Goal: Task Accomplishment & Management: Complete application form

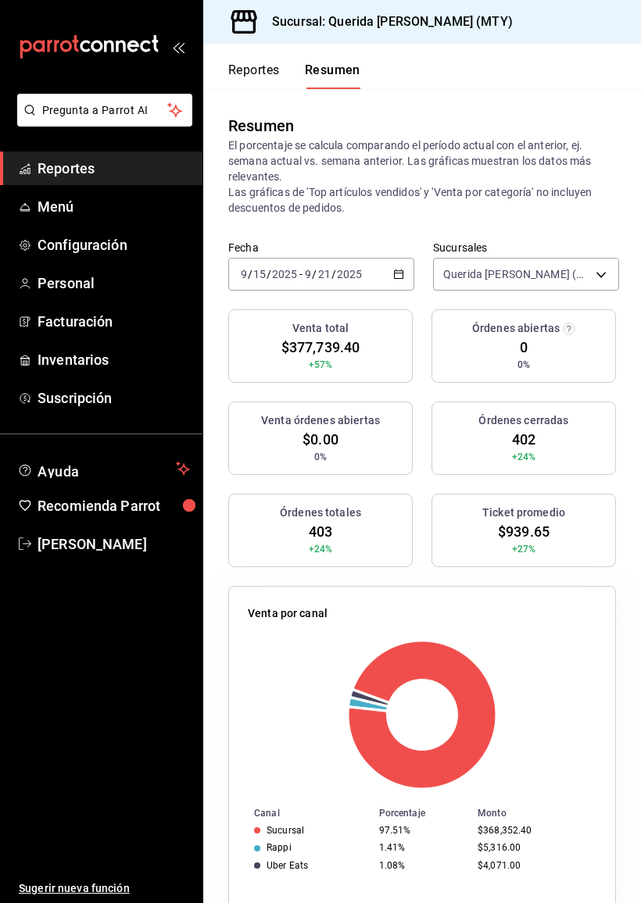
scroll to position [19, 0]
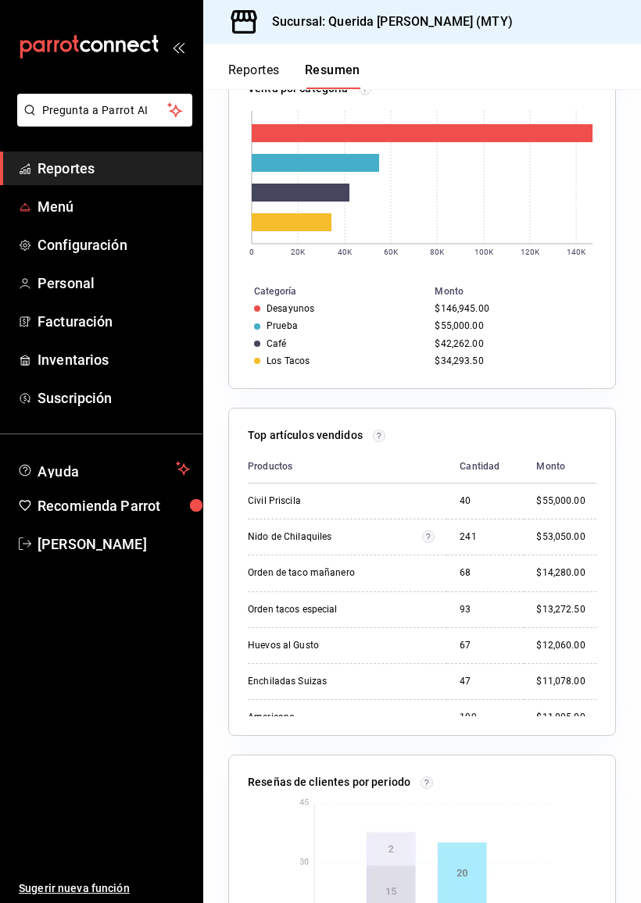
click at [48, 200] on span "Menú" at bounding box center [114, 206] width 152 height 21
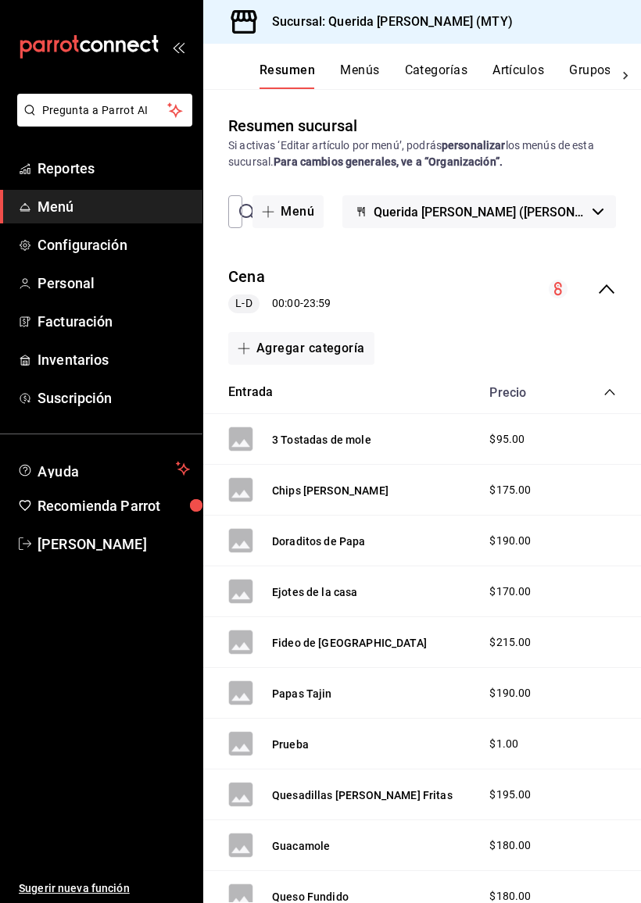
click at [606, 288] on icon "collapse-menu-row" at bounding box center [606, 289] width 19 height 19
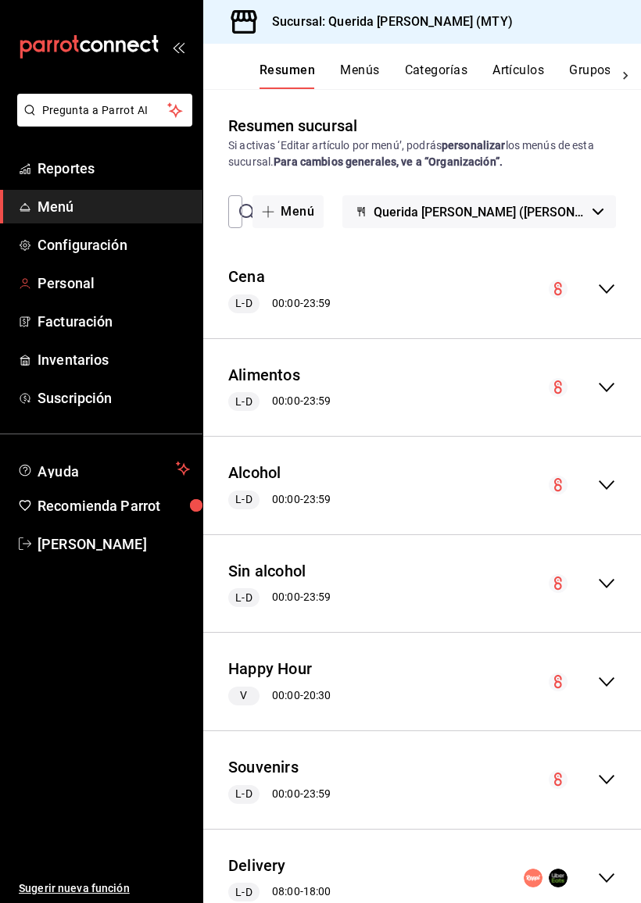
click at [60, 282] on span "Personal" at bounding box center [114, 283] width 152 height 21
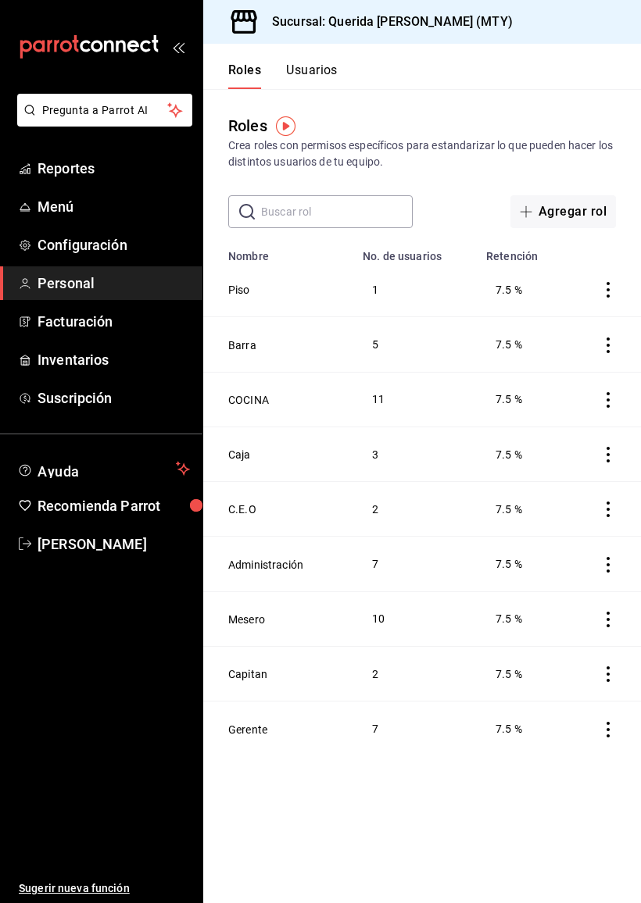
click at [302, 66] on button "Usuarios" at bounding box center [312, 76] width 52 height 27
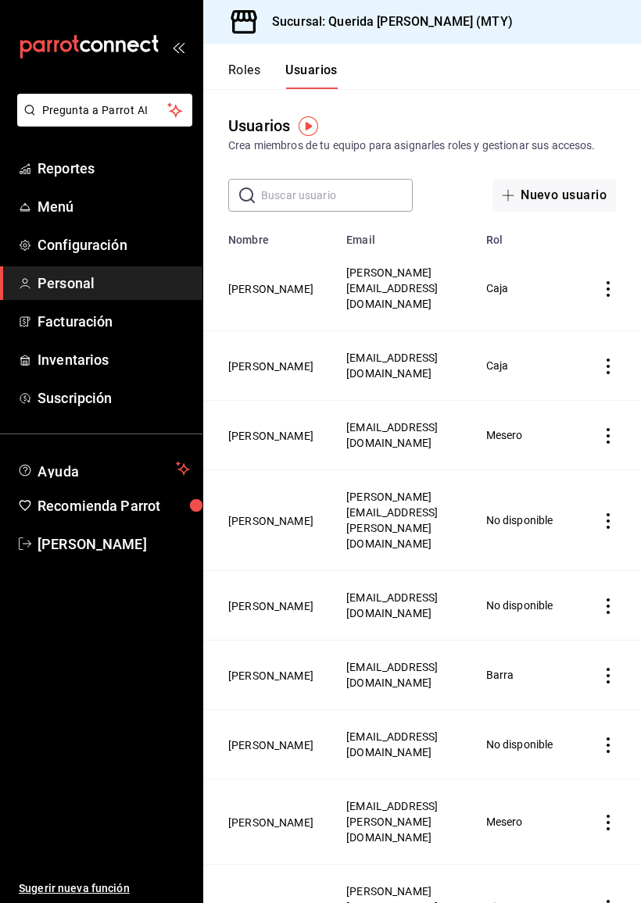
click at [513, 192] on icon "button" at bounding box center [508, 195] width 13 height 13
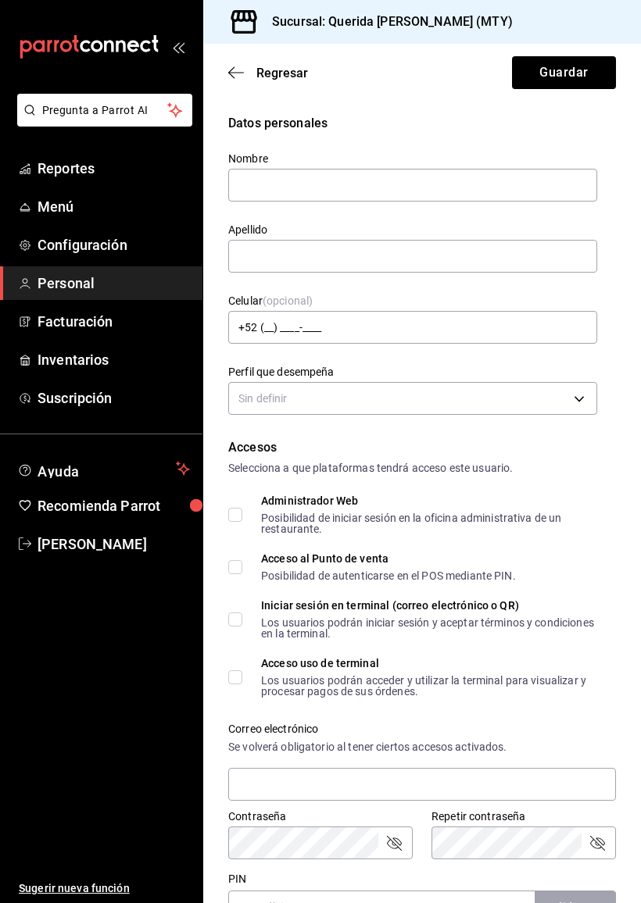
click at [513, 196] on input "text" at bounding box center [412, 185] width 369 height 33
type input "[PERSON_NAME]"
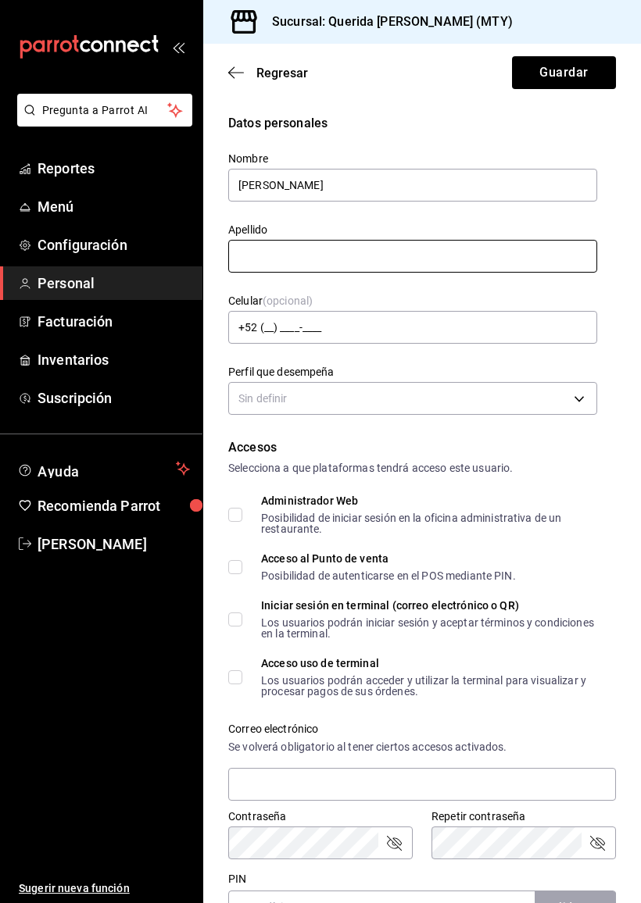
click at [556, 259] on input "text" at bounding box center [412, 256] width 369 height 33
type input "[PERSON_NAME]"
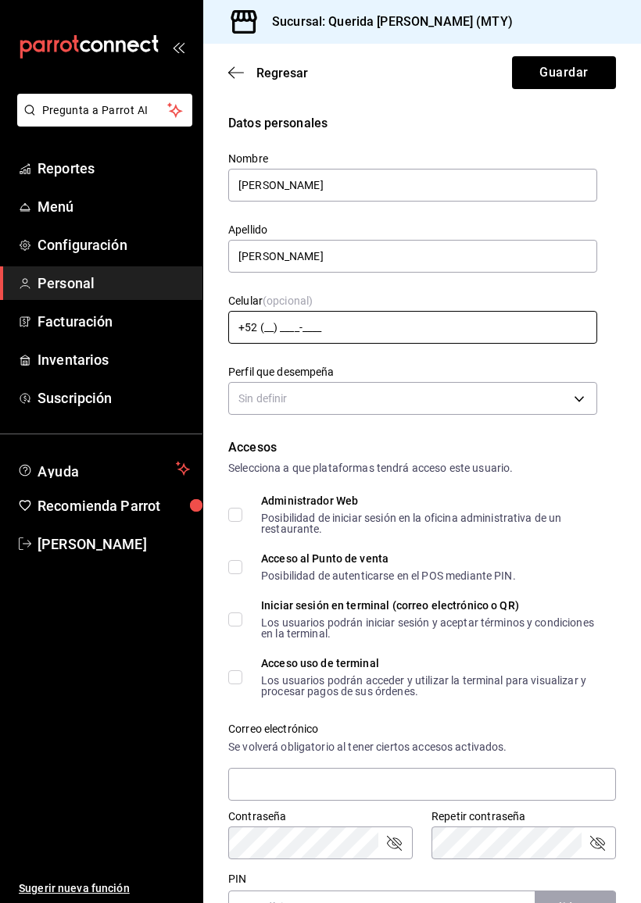
click at [514, 341] on input "+52 (__) ____-____" at bounding box center [412, 327] width 369 height 33
type input "[PHONE_NUMBER][DATE]"
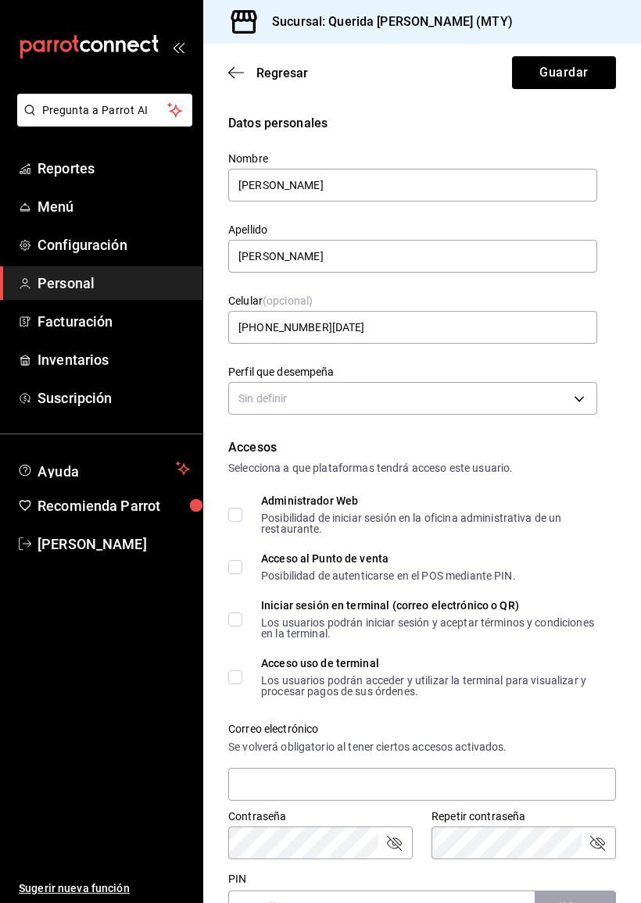
click at [562, 397] on body "Pregunta a Parrot AI Reportes Menú Configuración Personal Facturación Inventari…" at bounding box center [320, 451] width 641 height 903
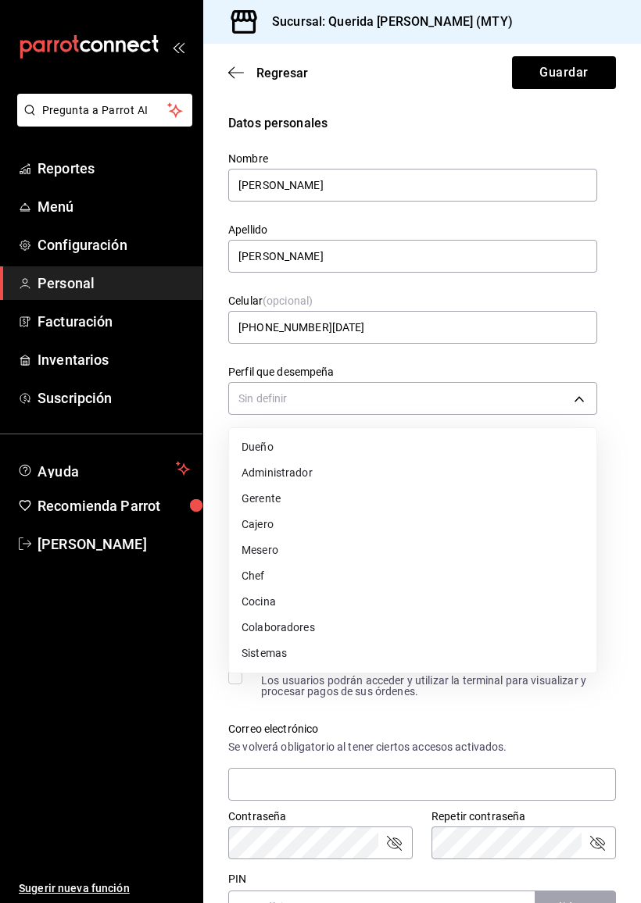
click at [306, 549] on li "Mesero" at bounding box center [412, 551] width 367 height 26
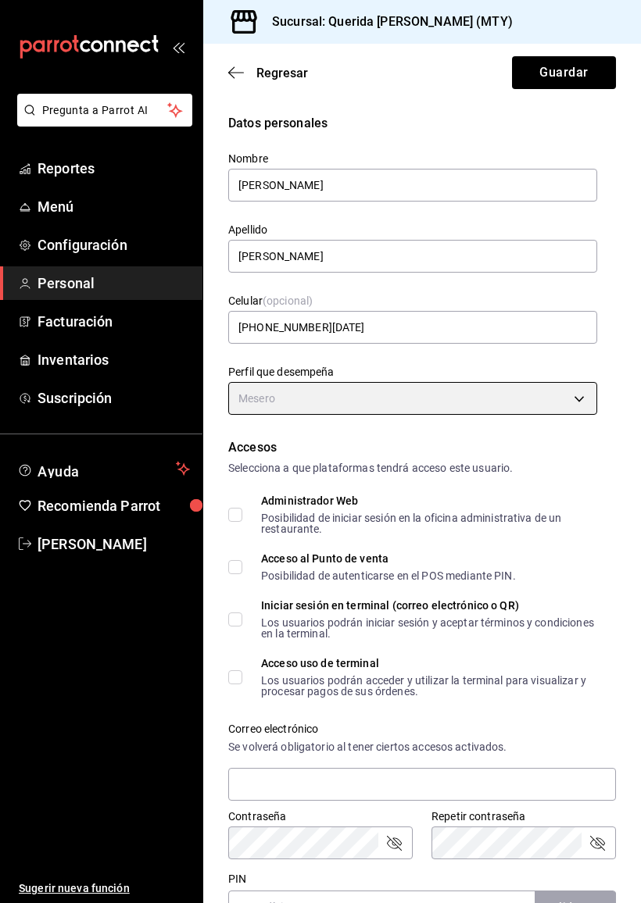
type input "WAITER"
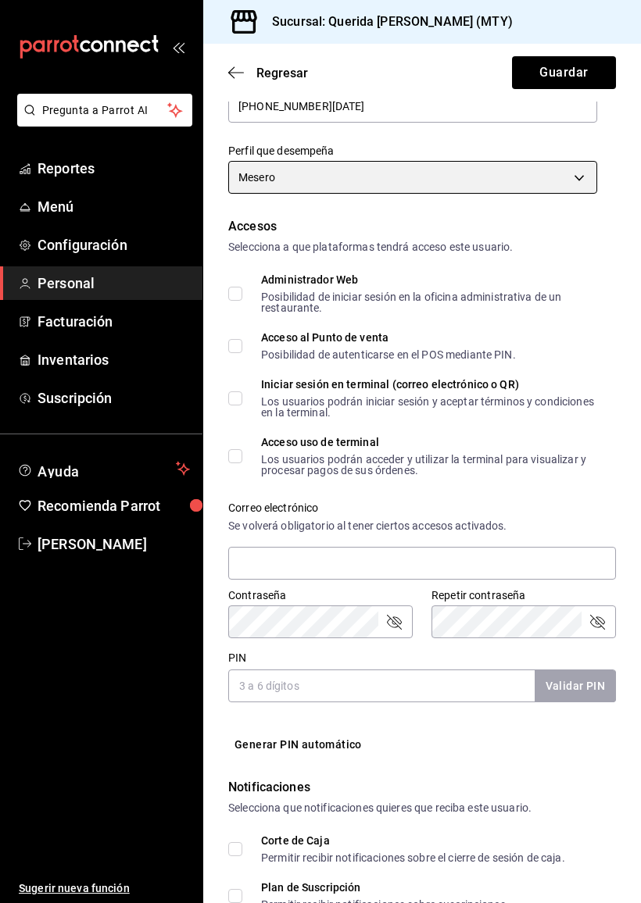
scroll to position [220, 0]
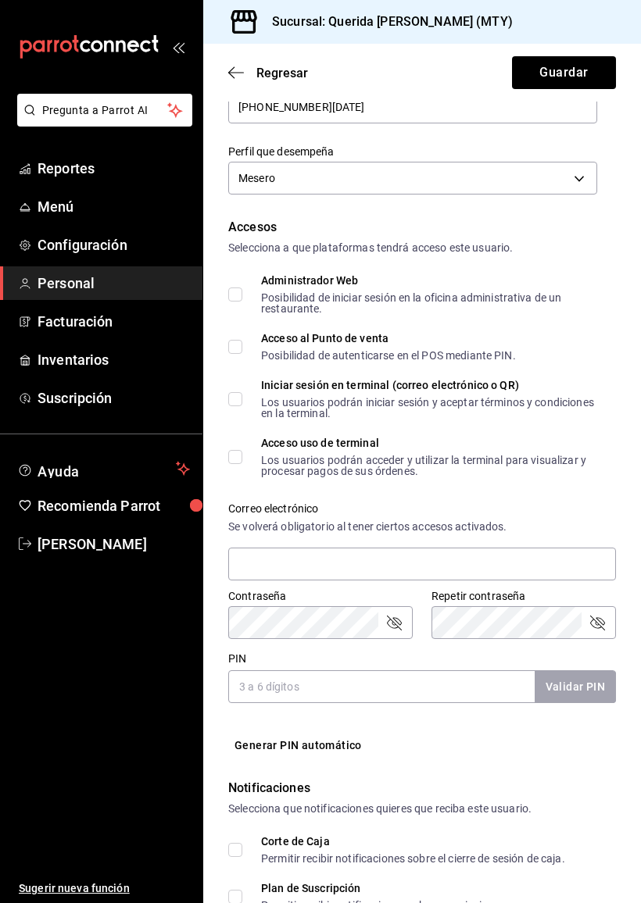
click at [238, 350] on input "Acceso al Punto de venta Posibilidad de autenticarse en el POS mediante PIN." at bounding box center [235, 347] width 14 height 14
checkbox input "true"
click at [511, 561] on input "text" at bounding box center [422, 564] width 388 height 33
type input "[EMAIL_ADDRESS][DOMAIN_NAME]"
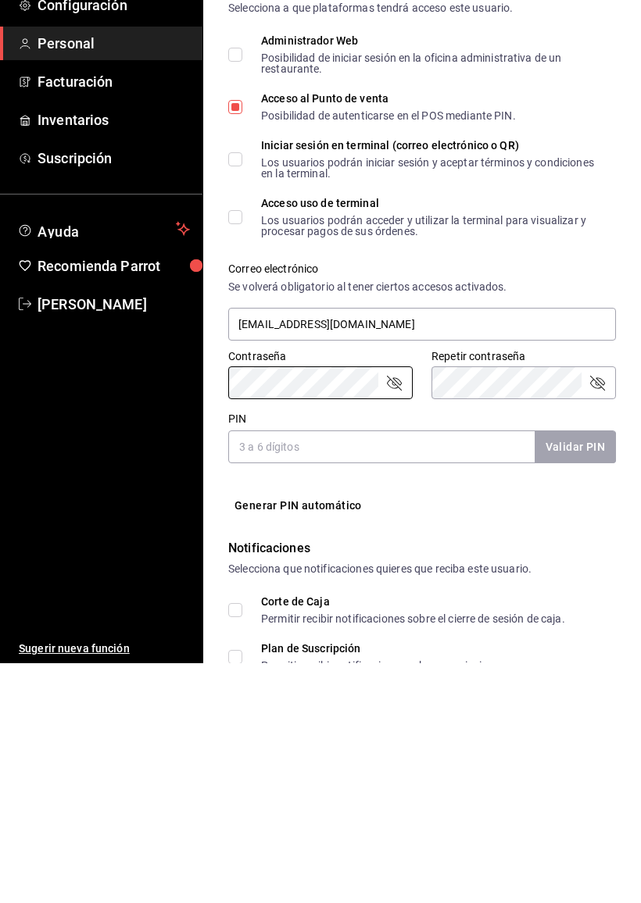
scroll to position [1, 0]
click at [435, 671] on input "PIN" at bounding box center [381, 687] width 306 height 33
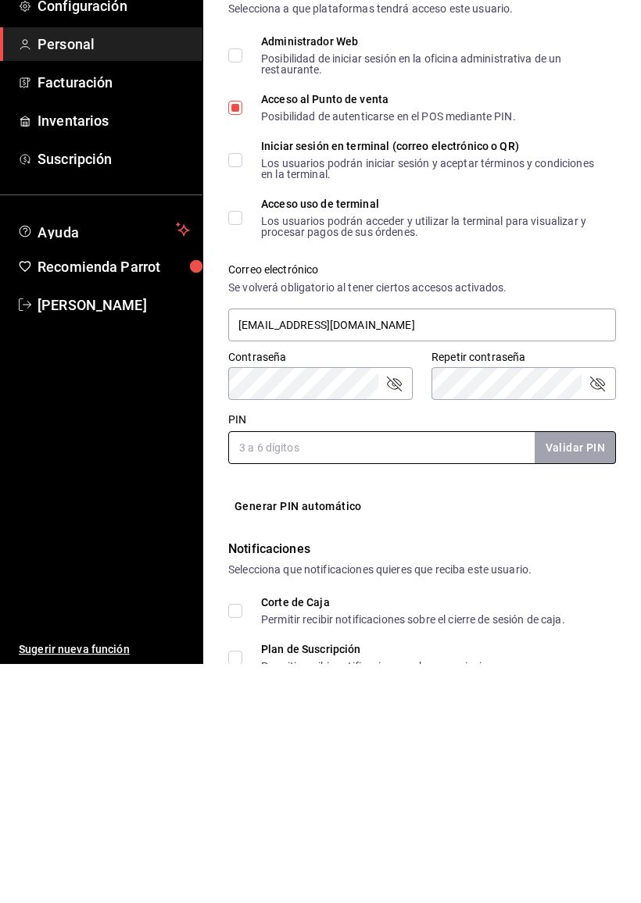
scroll to position [0, 0]
type input "1228"
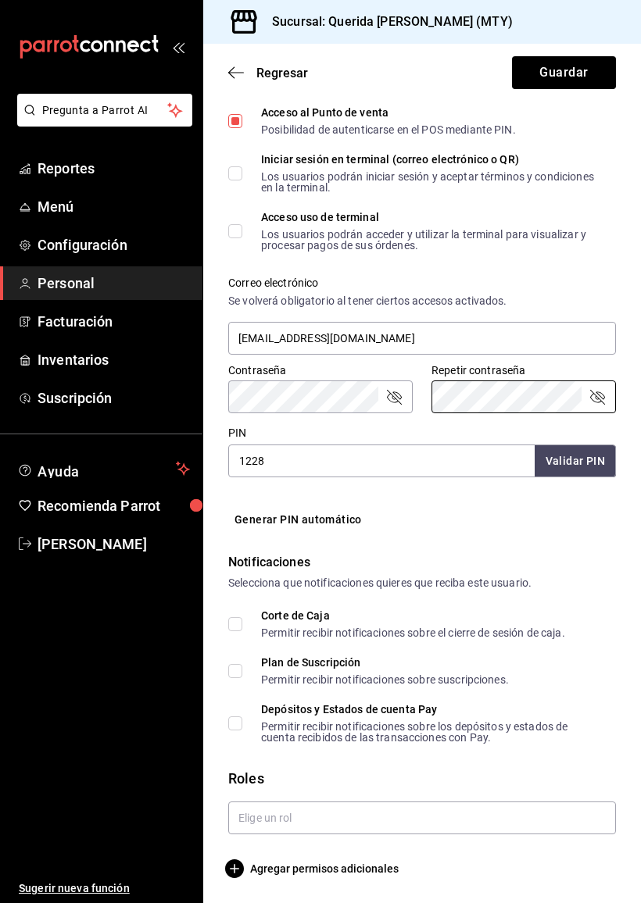
scroll to position [445, 0]
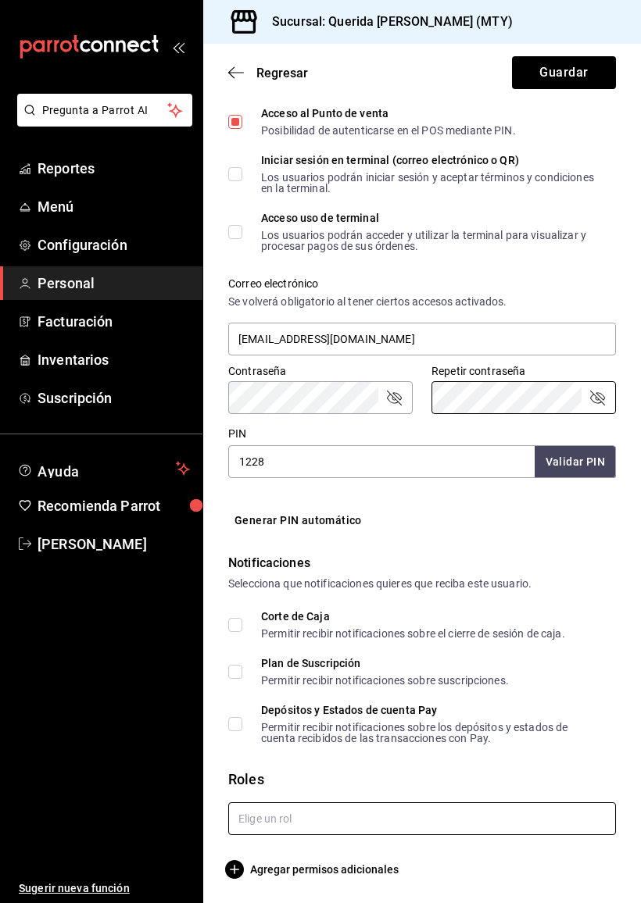
click at [568, 816] on input "text" at bounding box center [422, 819] width 388 height 33
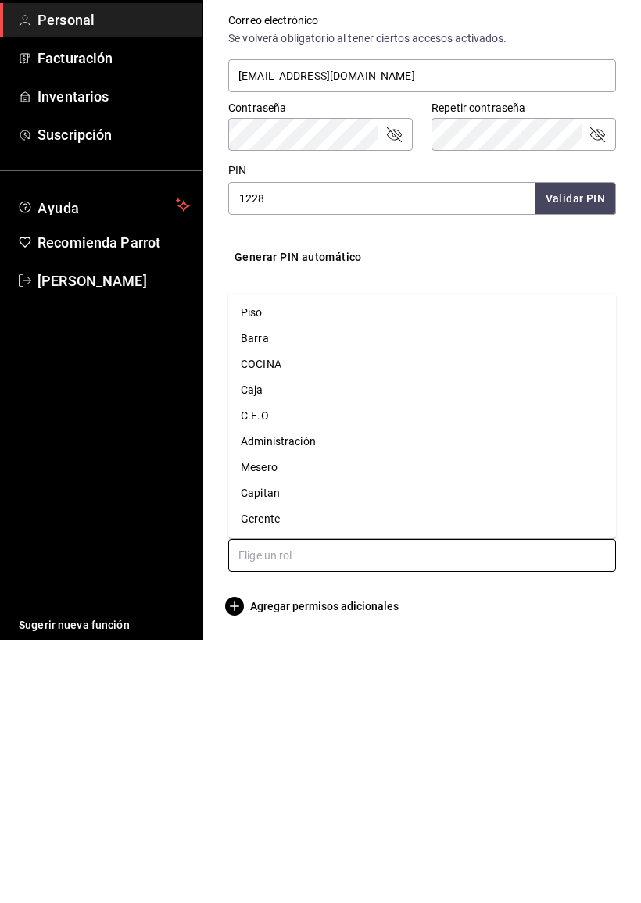
click at [461, 718] on li "Mesero" at bounding box center [422, 731] width 388 height 26
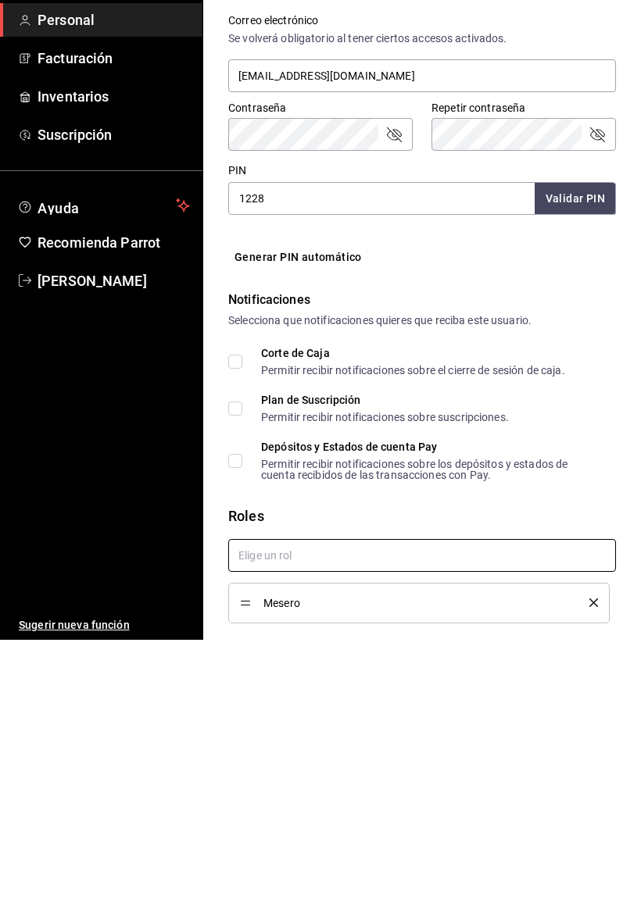
checkbox input "true"
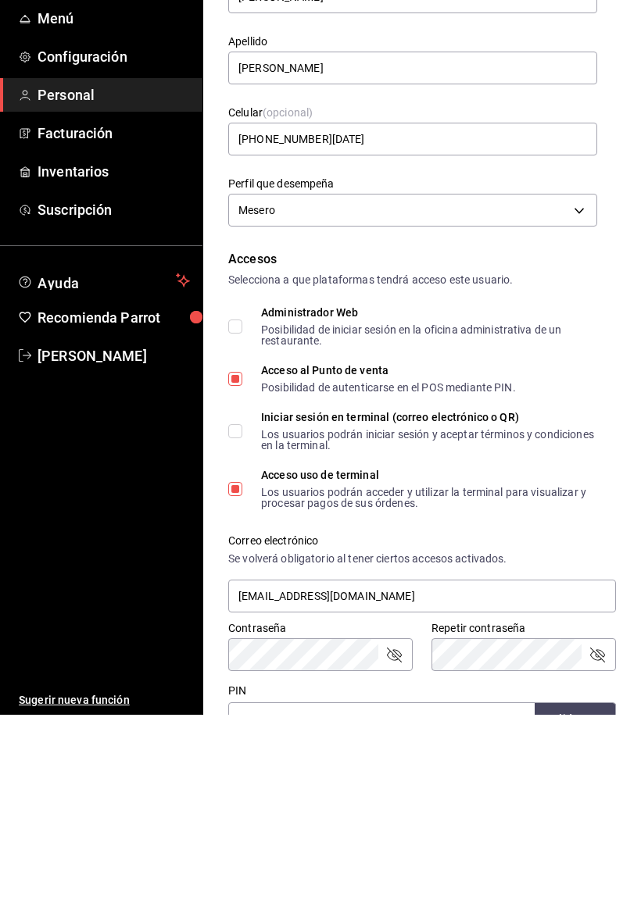
scroll to position [0, 0]
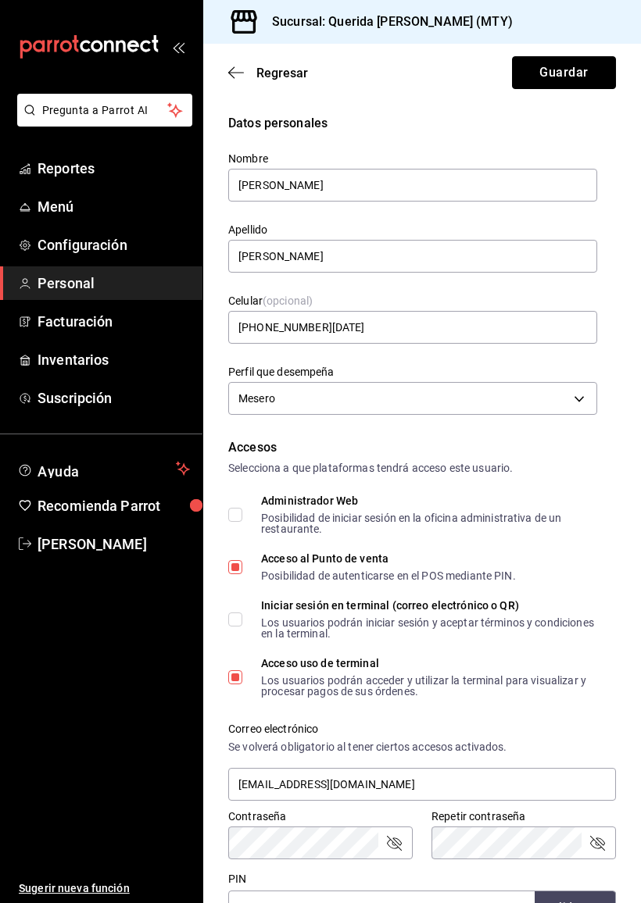
click at [556, 74] on button "Guardar" at bounding box center [564, 72] width 104 height 33
